Goal: Transaction & Acquisition: Obtain resource

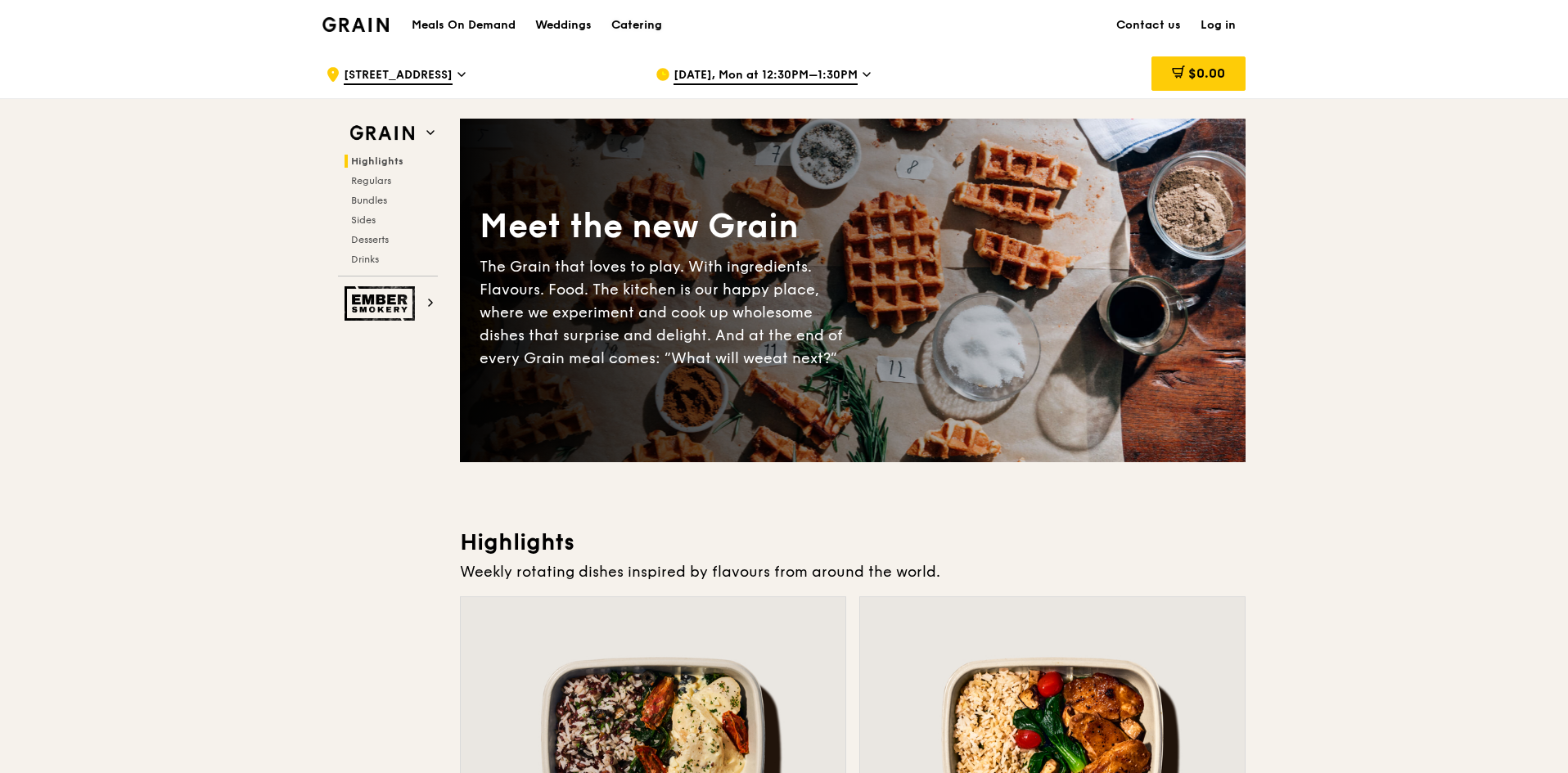
click at [634, 20] on div "Catering" at bounding box center [636, 25] width 50 height 49
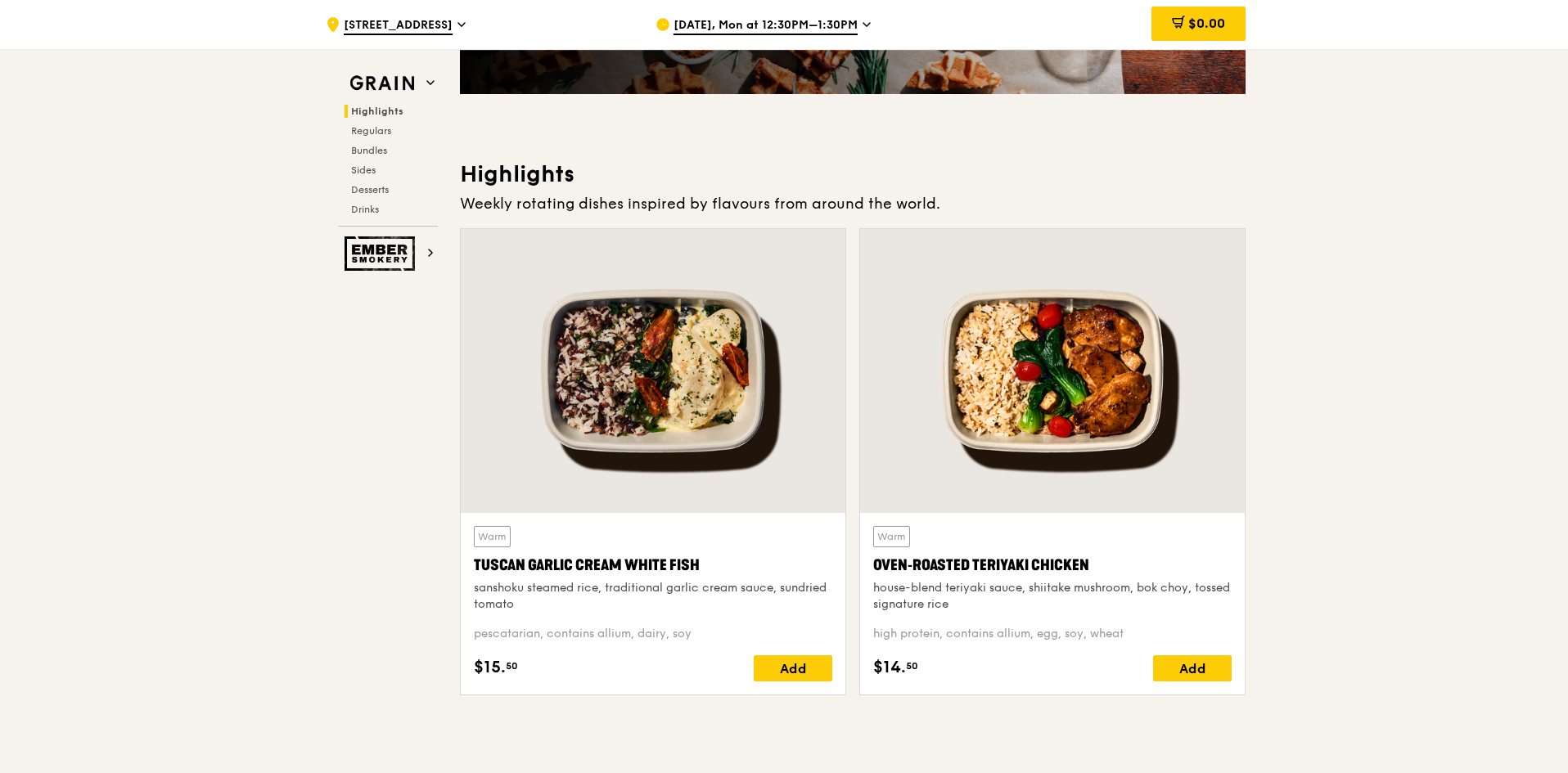
scroll to position [327, 0]
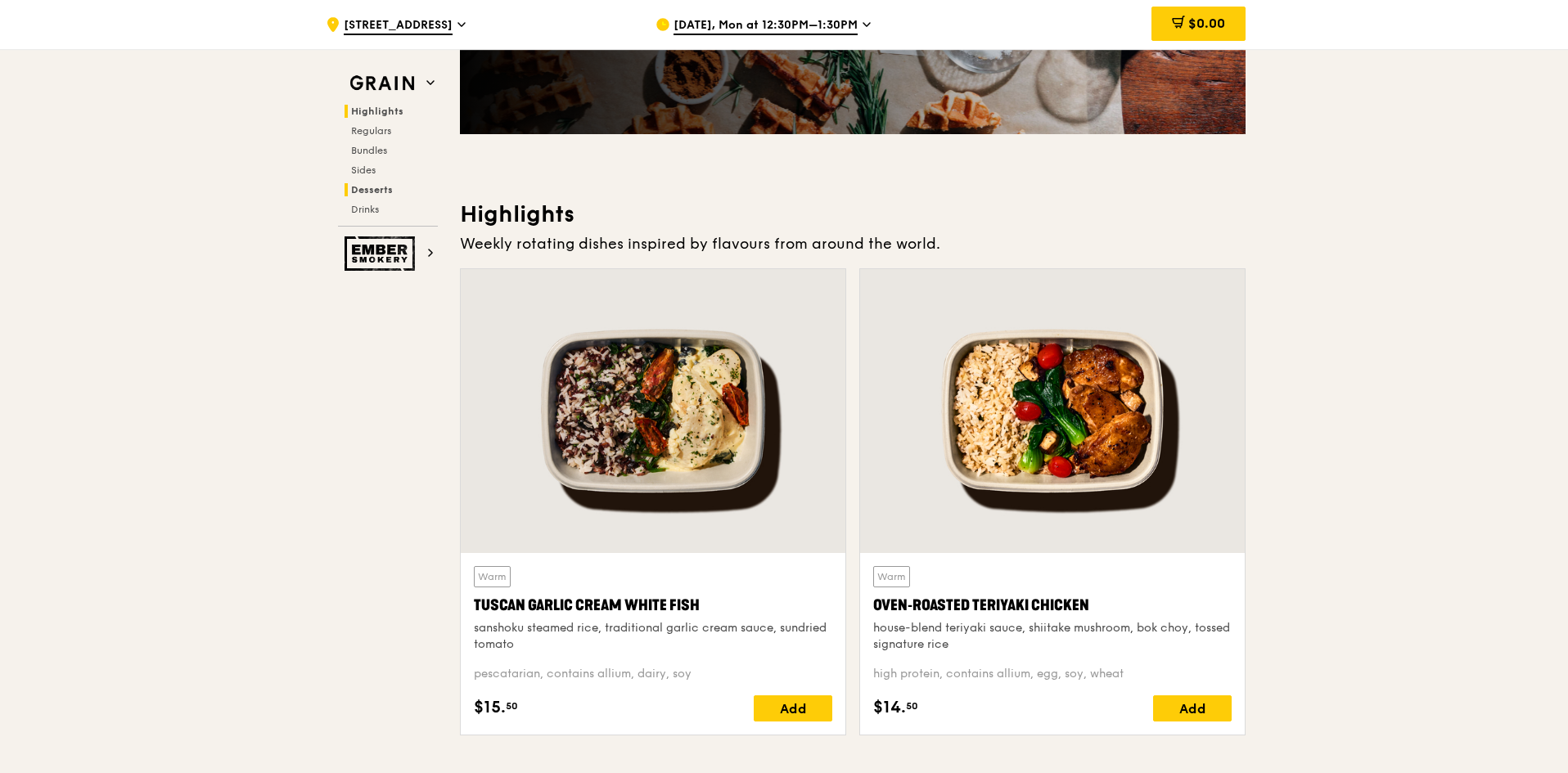
click at [378, 192] on span "Desserts" at bounding box center [372, 190] width 42 height 12
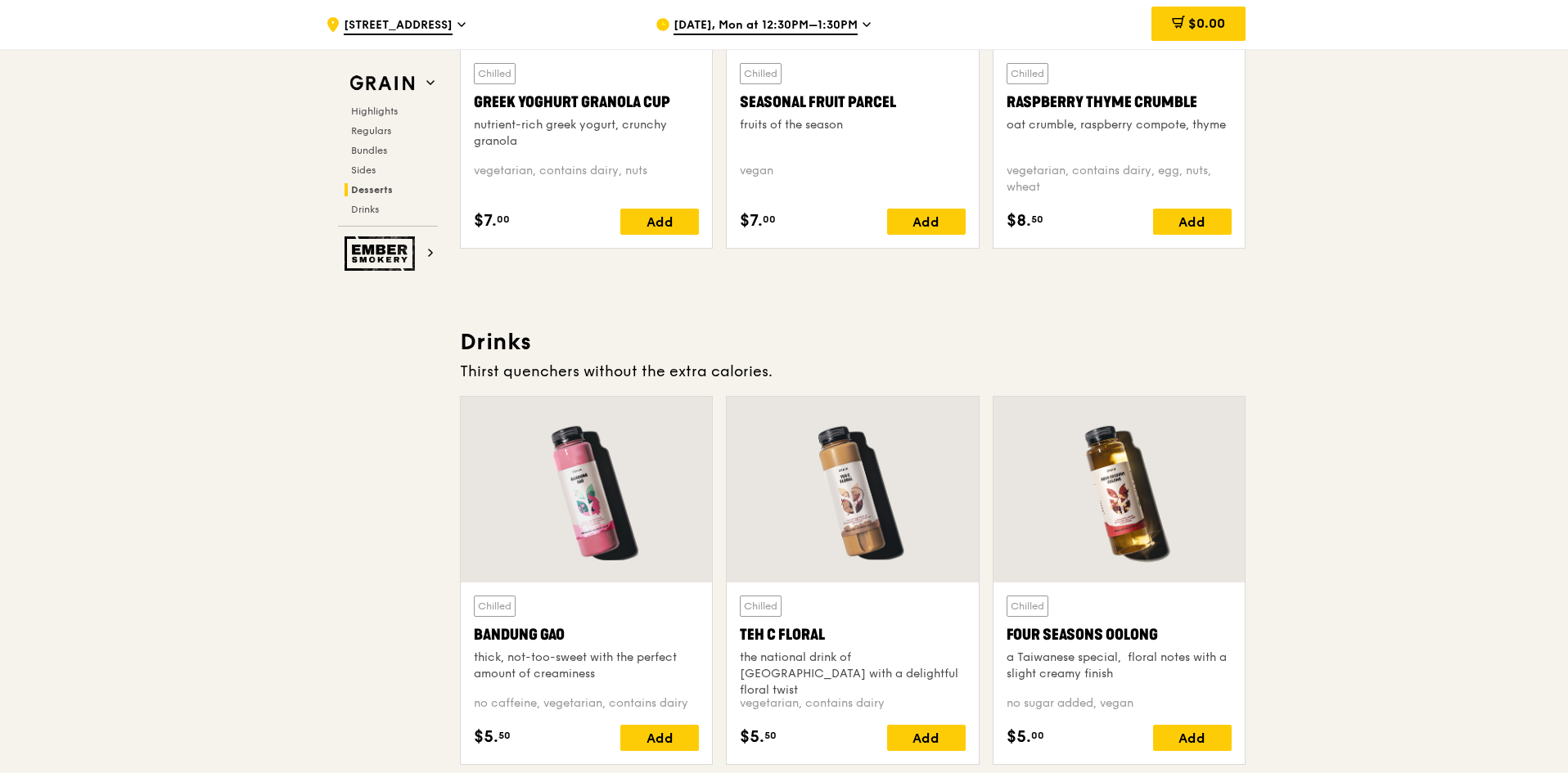
scroll to position [5399, 0]
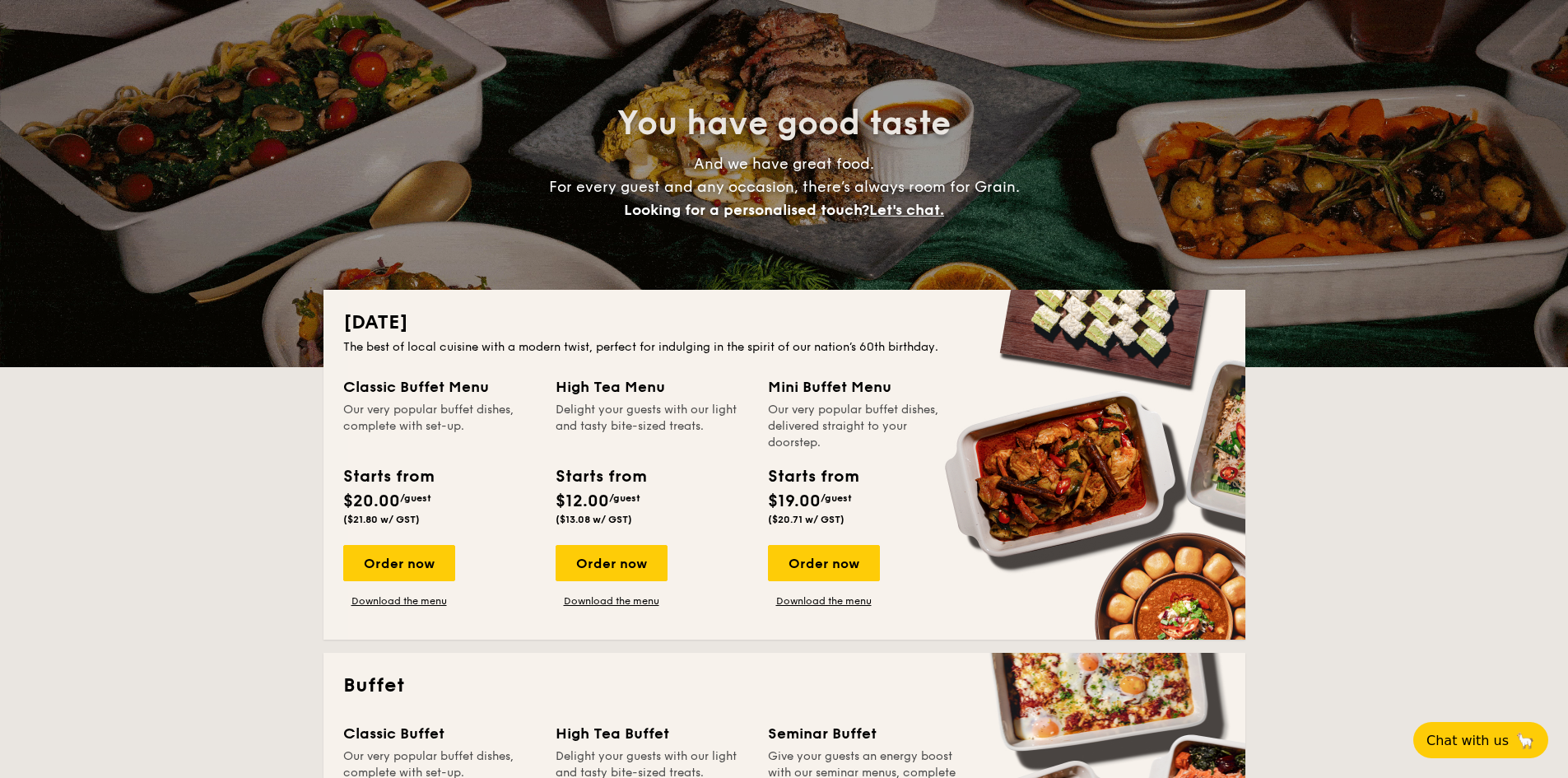
scroll to position [329, 0]
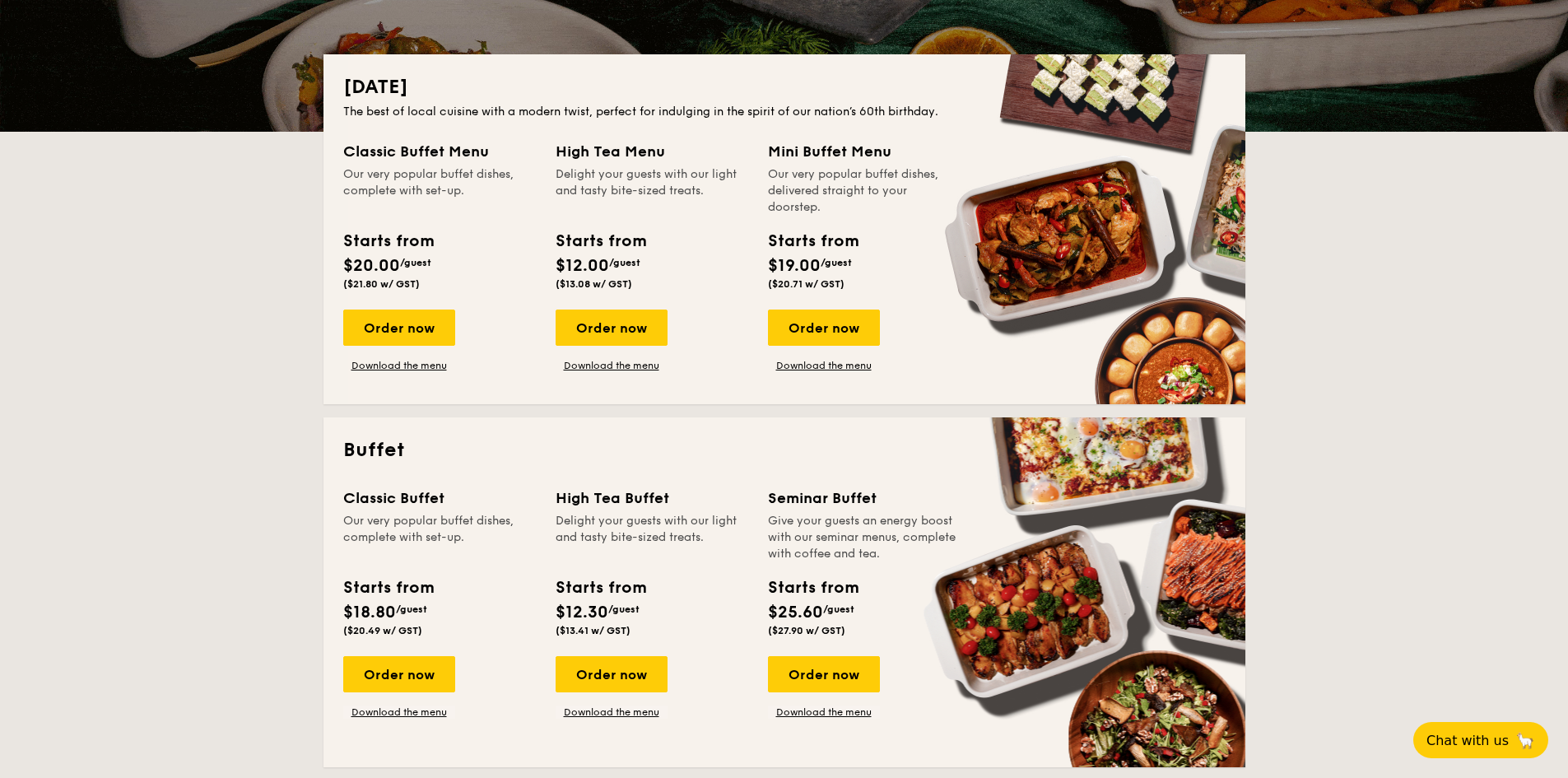
drag, startPoint x: 626, startPoint y: 322, endPoint x: 668, endPoint y: 317, distance: 42.3
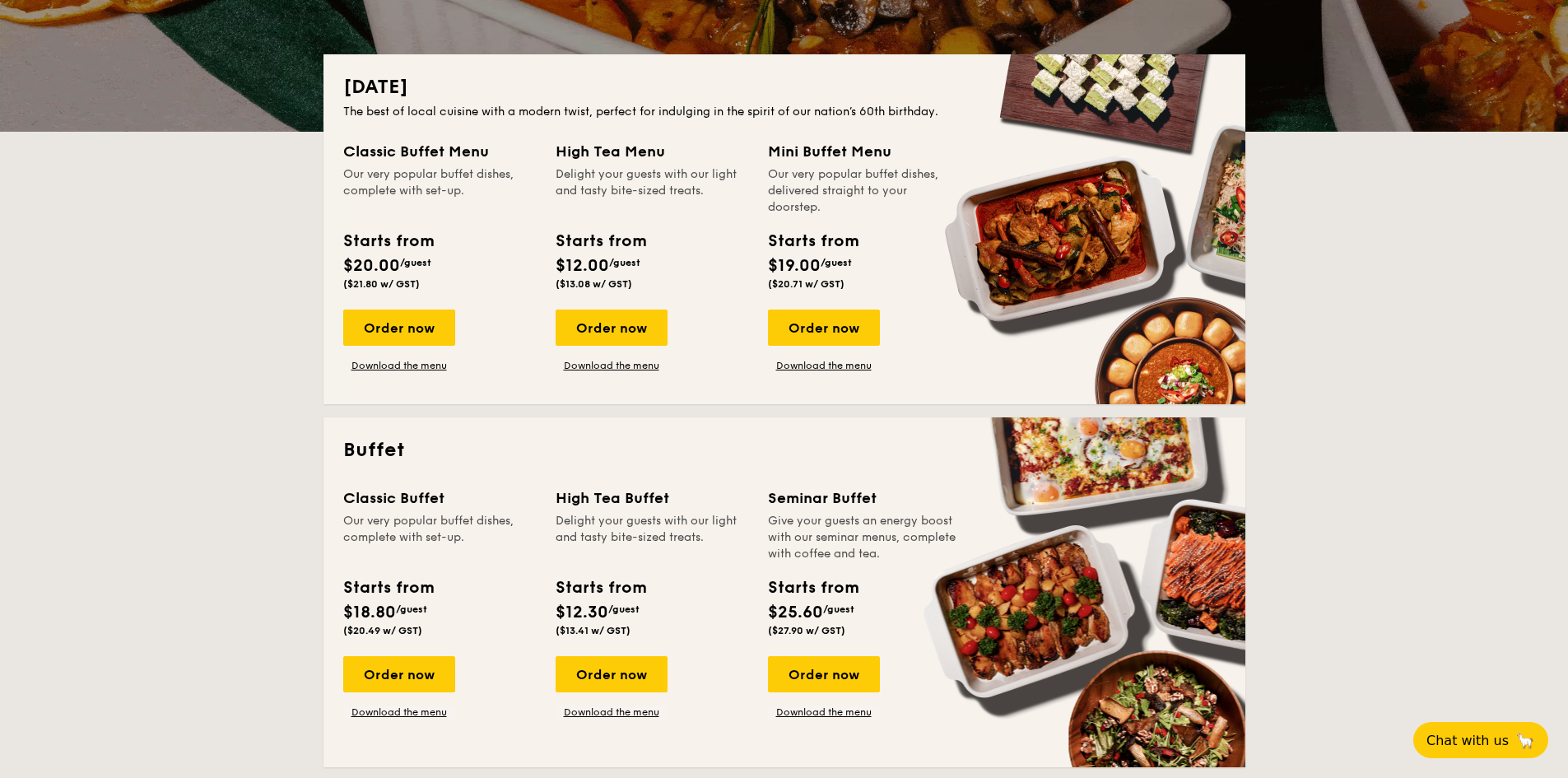
click at [626, 323] on div "Order now" at bounding box center [611, 328] width 112 height 36
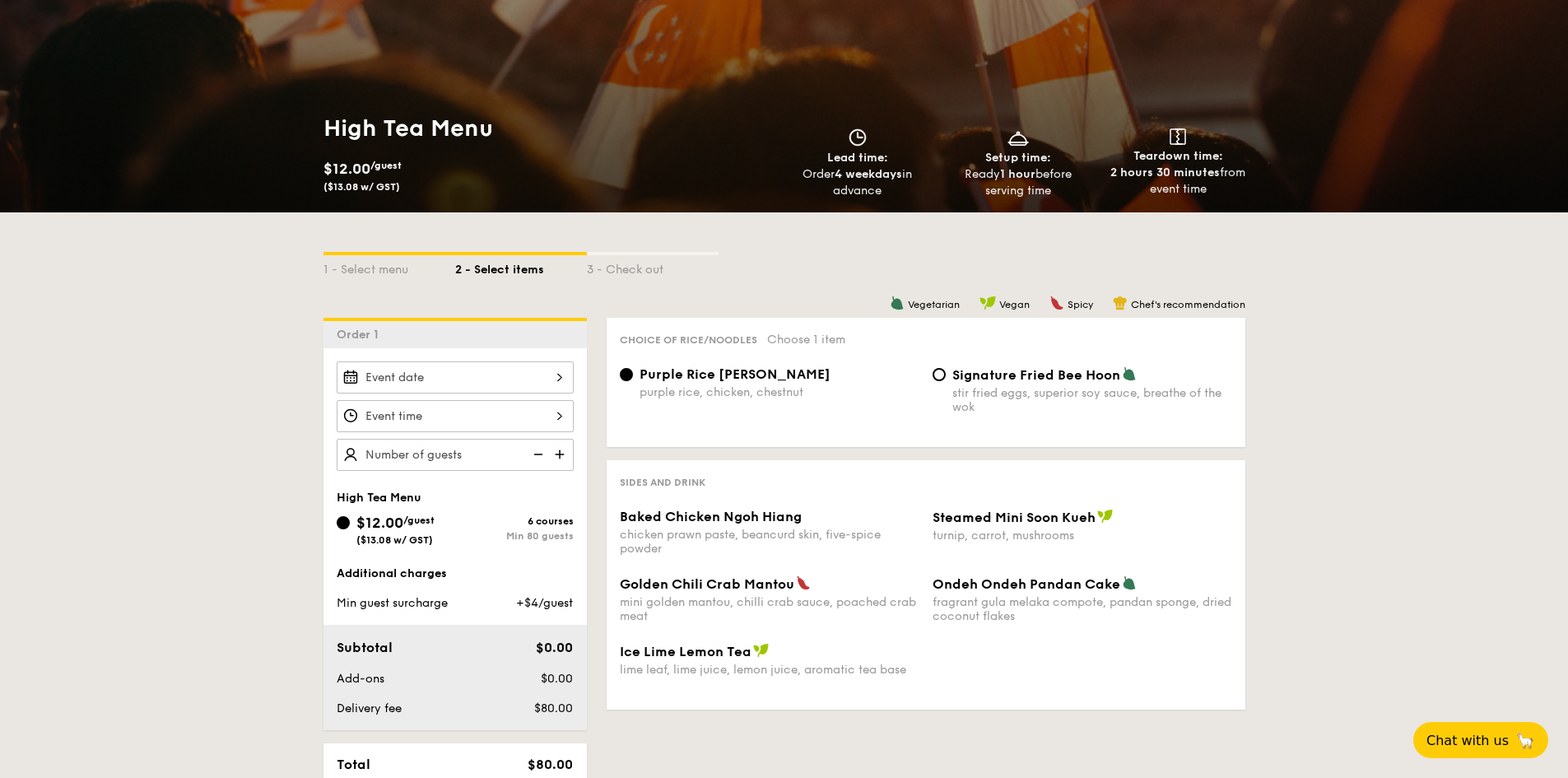
scroll to position [411, 0]
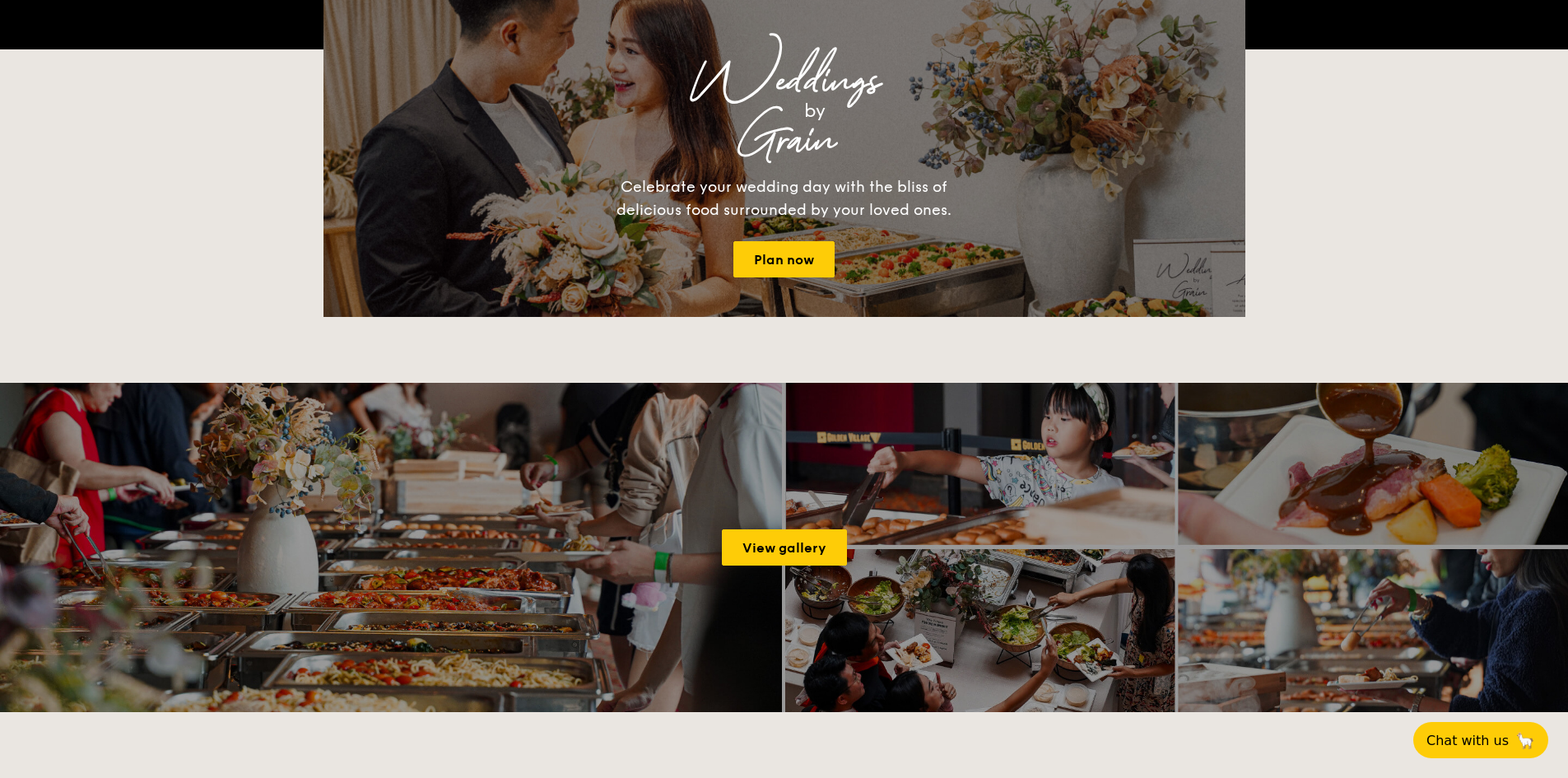
scroll to position [329, 0]
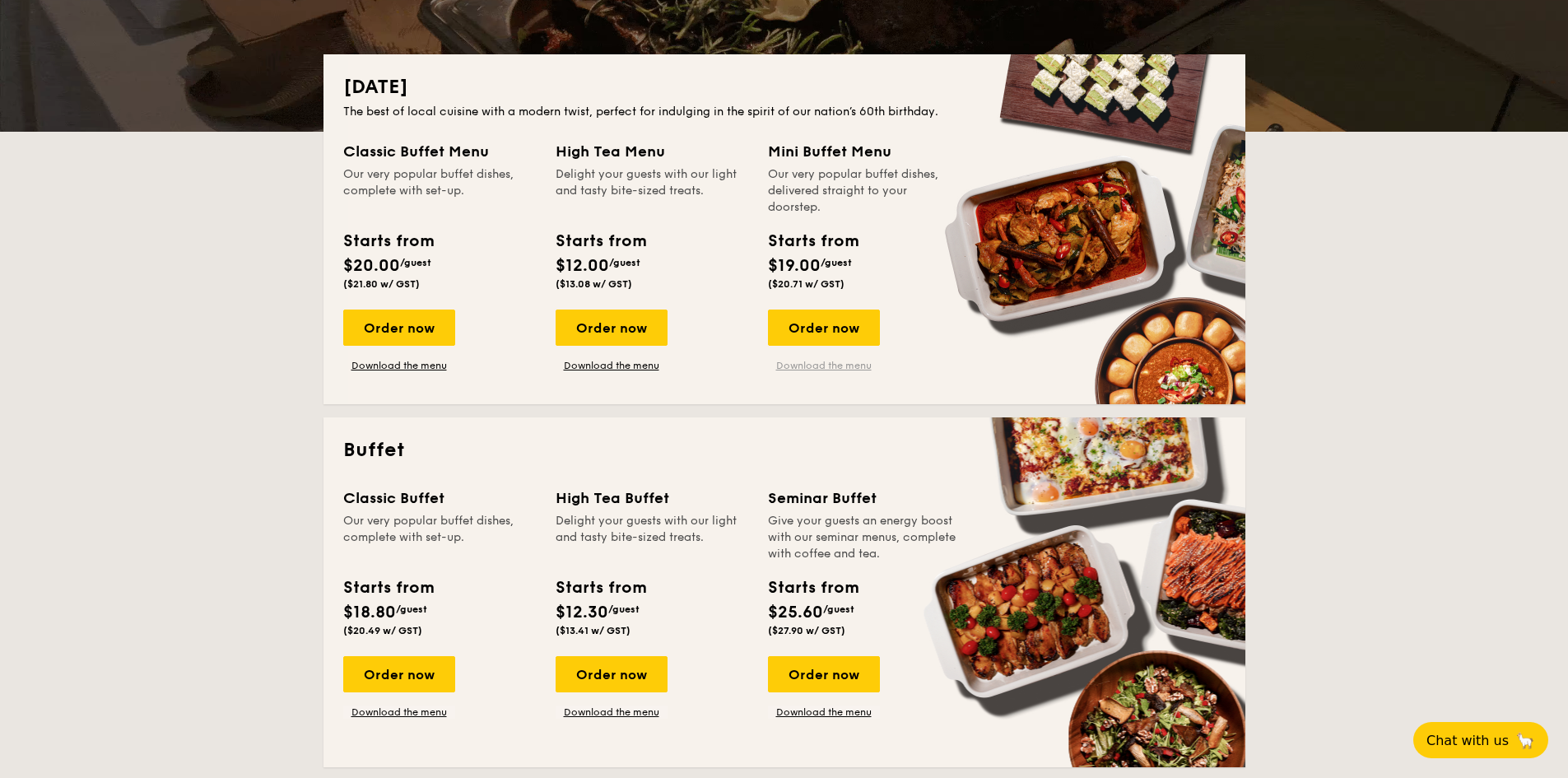
click at [833, 368] on link "Download the menu" at bounding box center [823, 366] width 112 height 14
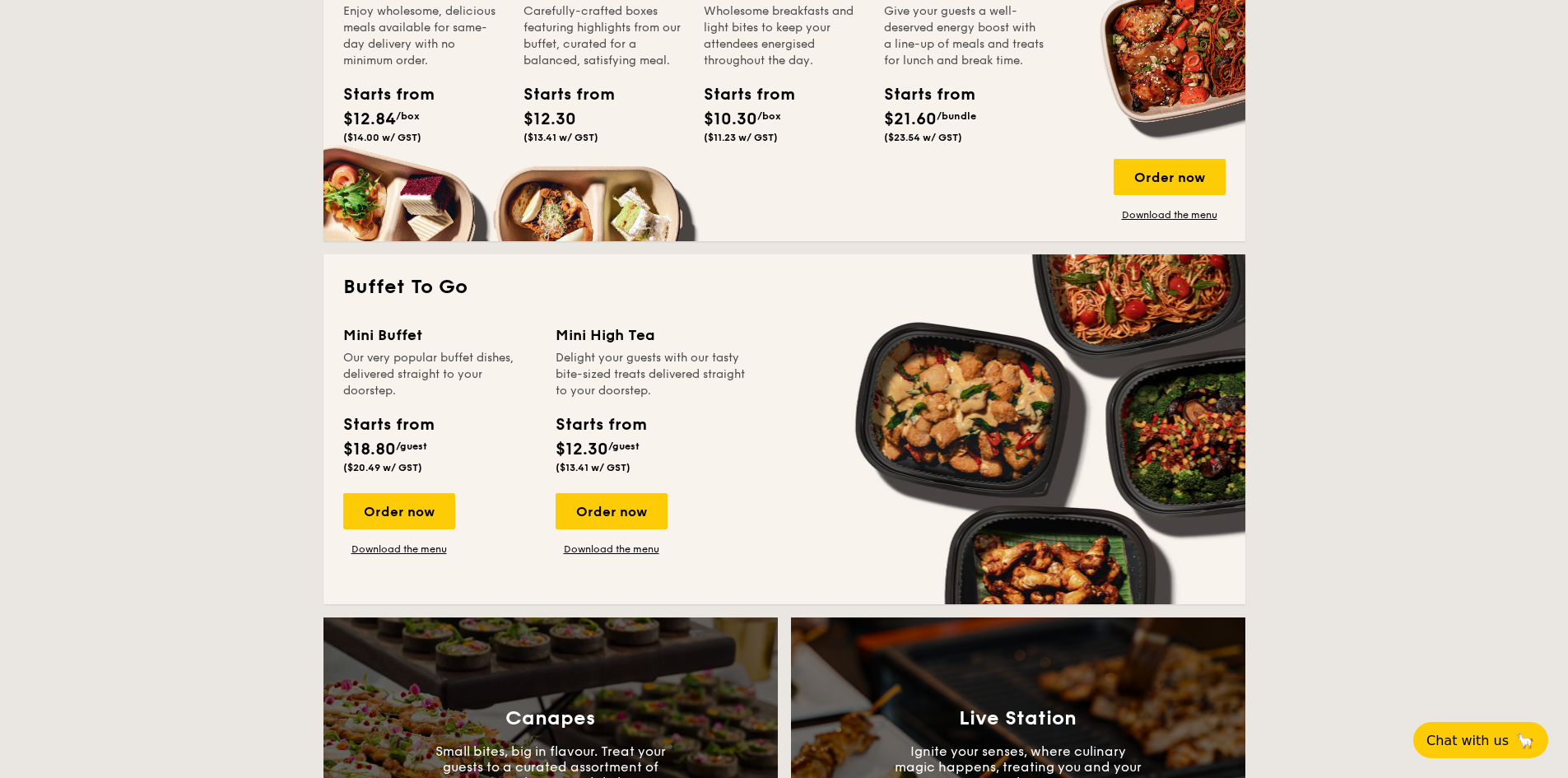
scroll to position [1235, 0]
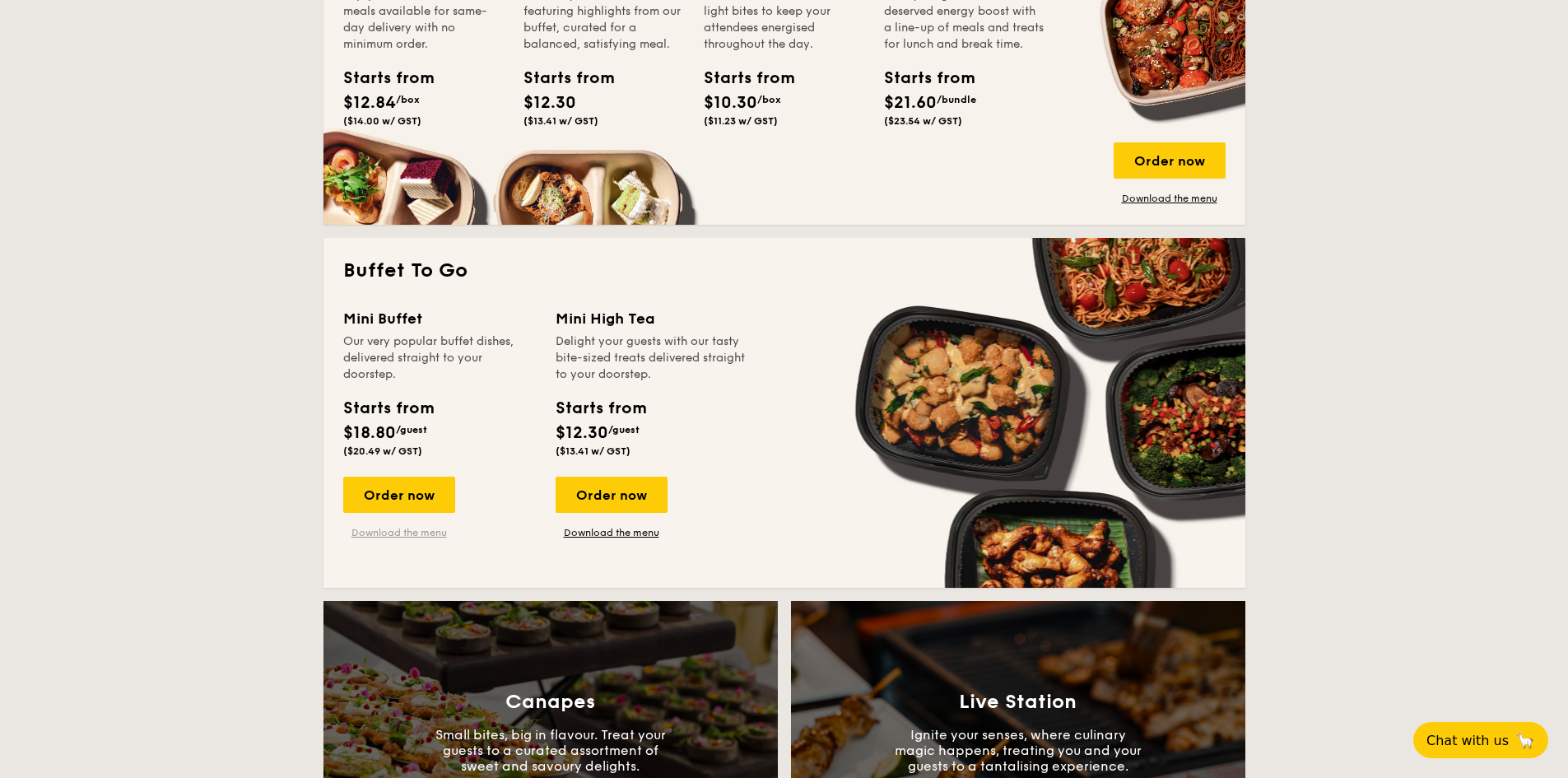
click at [415, 535] on link "Download the menu" at bounding box center [399, 532] width 112 height 14
click at [410, 493] on div "Order now" at bounding box center [399, 494] width 112 height 36
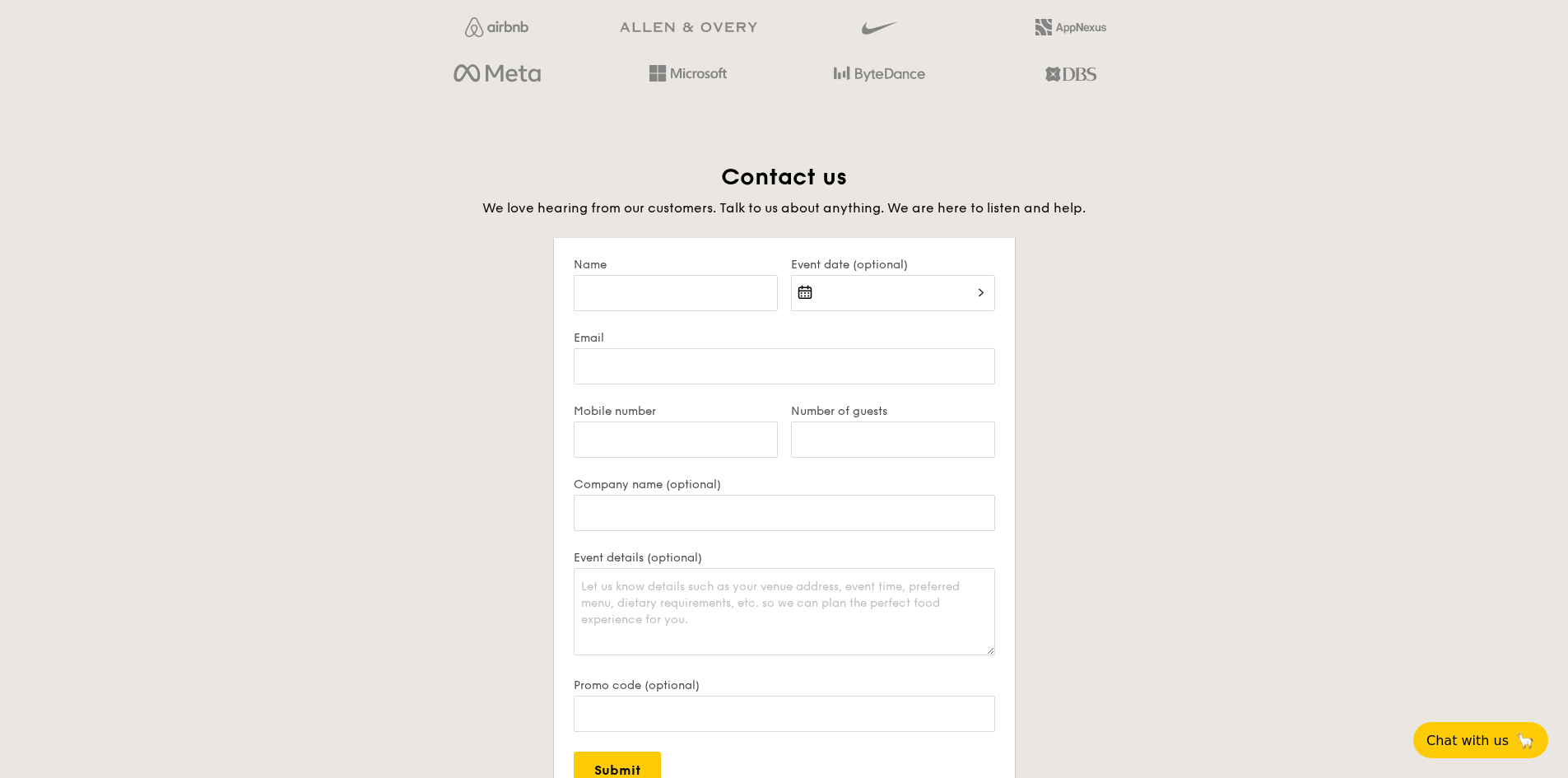
scroll to position [3035, 0]
